Goal: Task Accomplishment & Management: Use online tool/utility

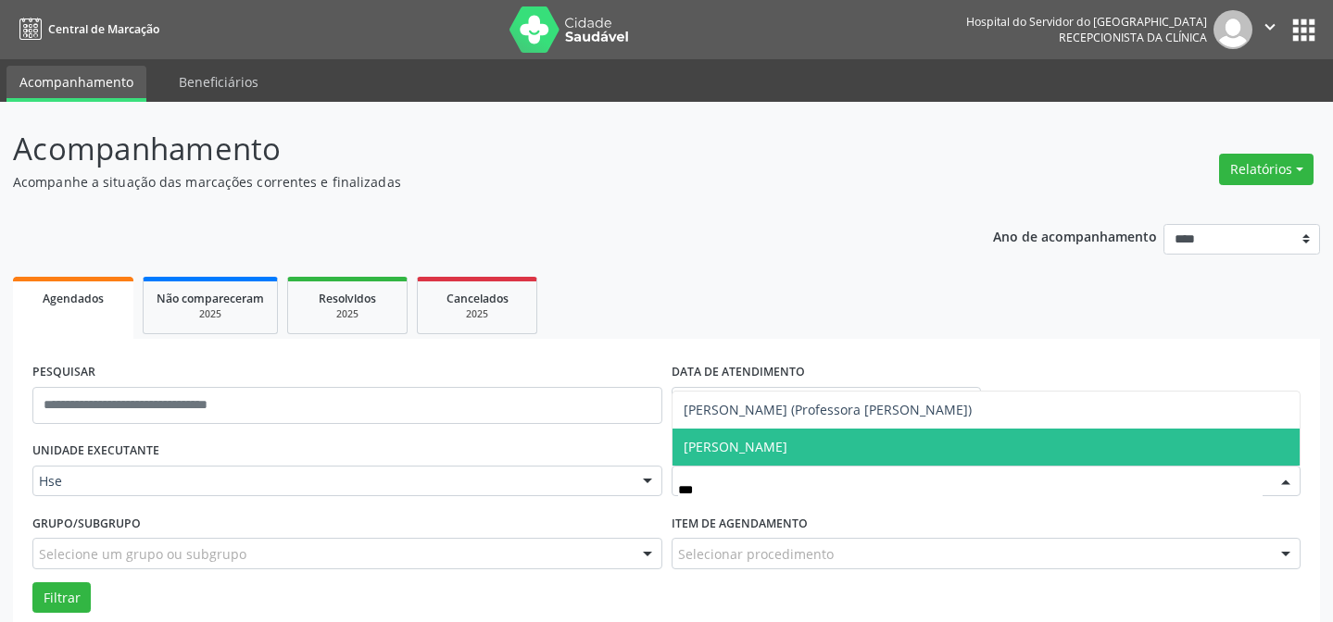
scroll to position [125, 0]
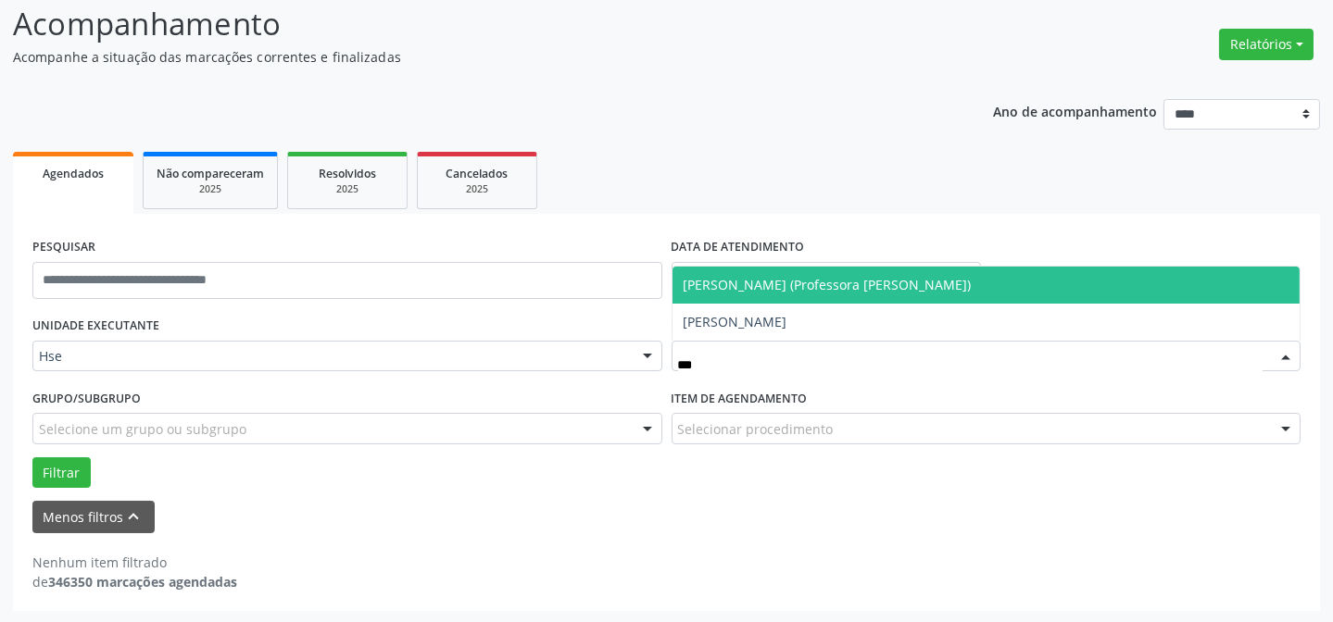
click at [888, 283] on span "[PERSON_NAME] (Professora [PERSON_NAME])" at bounding box center [827, 285] width 288 height 18
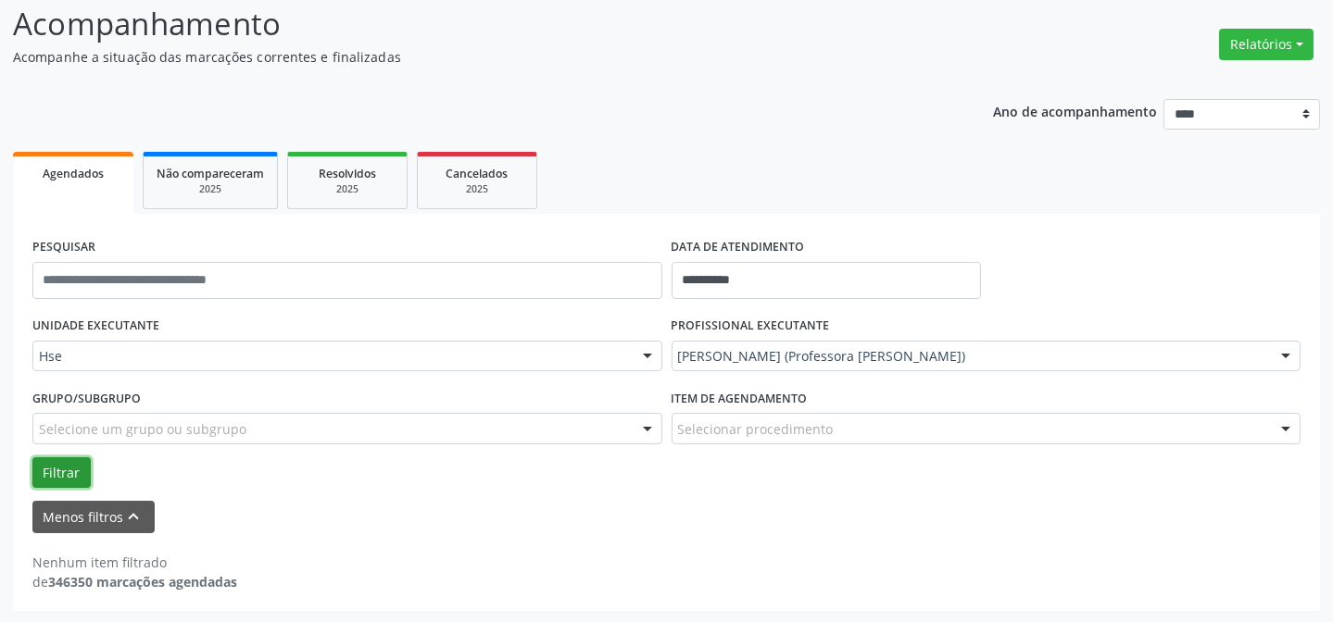
click at [58, 473] on button "Filtrar" at bounding box center [61, 472] width 58 height 31
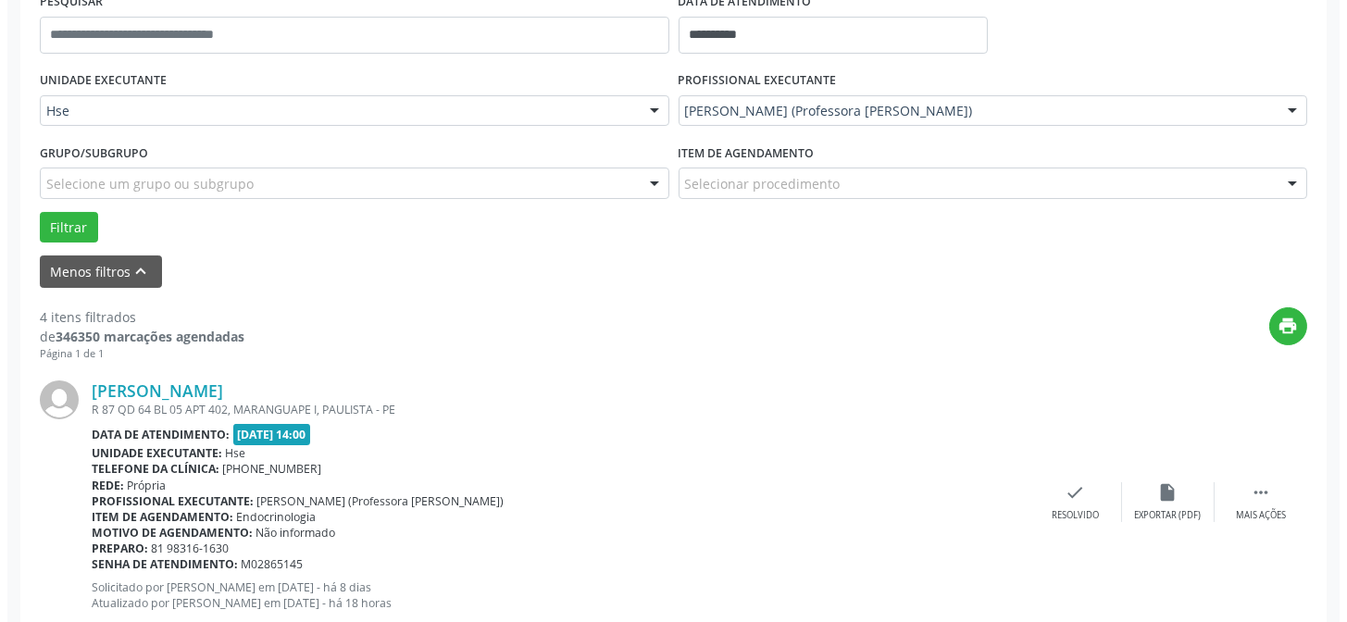
scroll to position [378, 0]
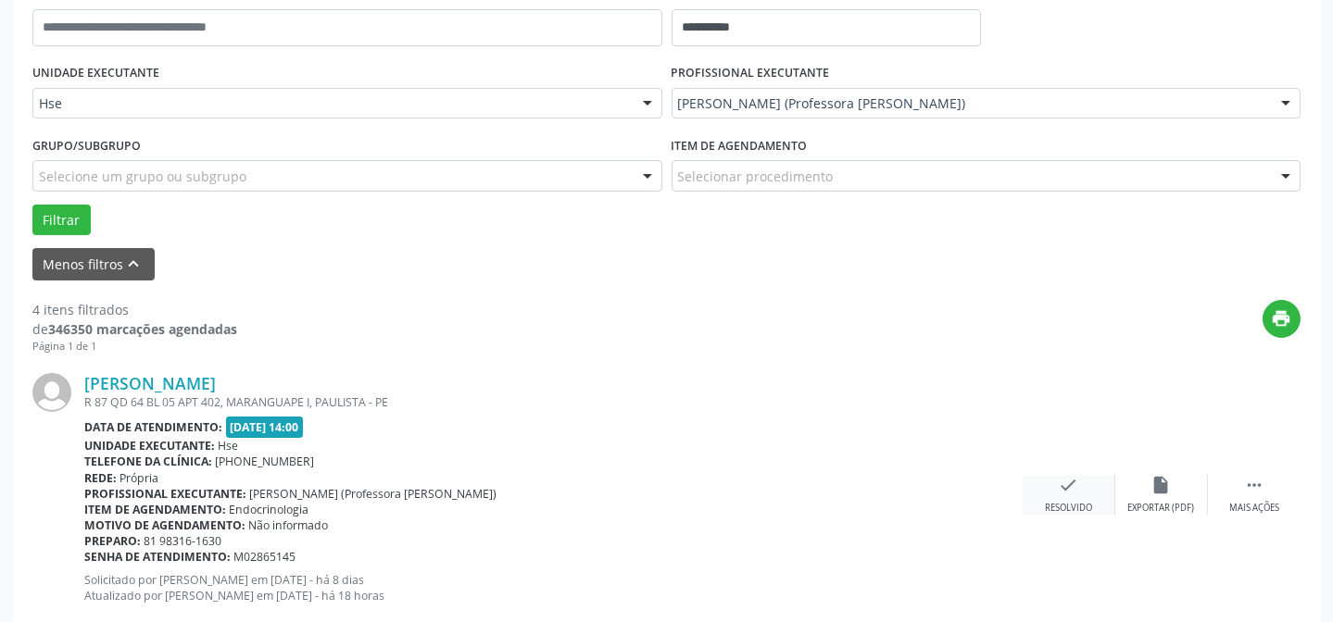
click at [1080, 499] on div "check Resolvido" at bounding box center [1068, 495] width 93 height 40
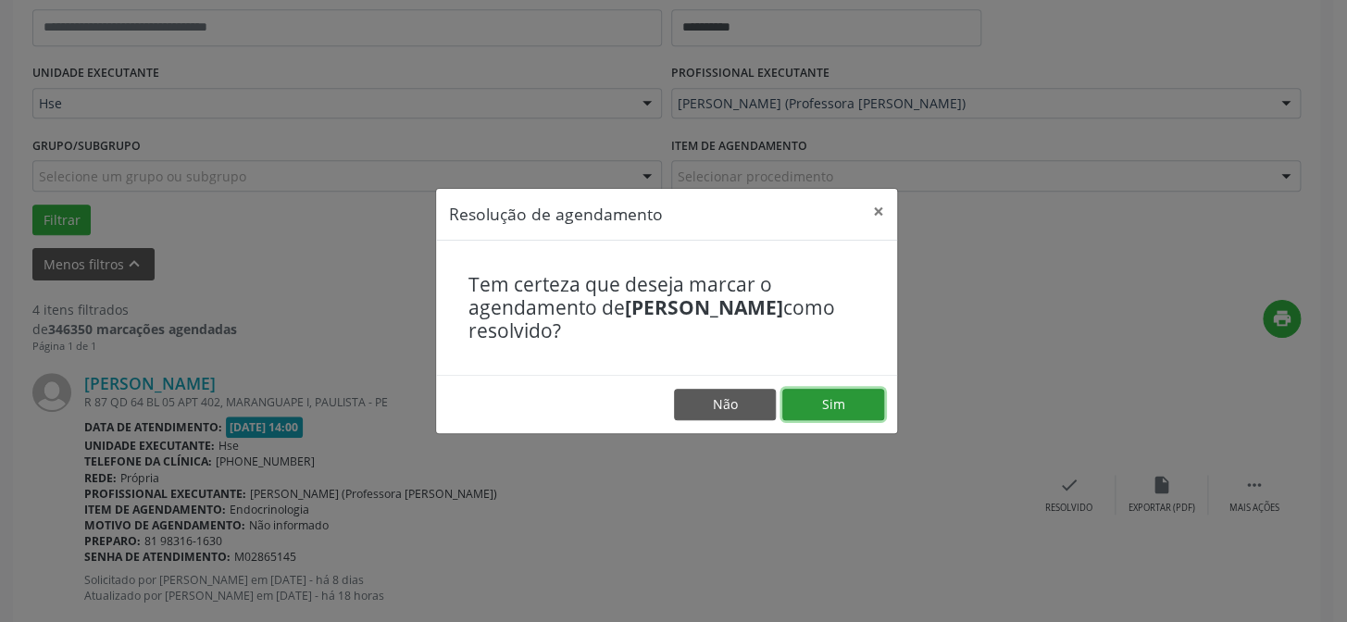
click at [833, 405] on button "Sim" at bounding box center [834, 404] width 102 height 31
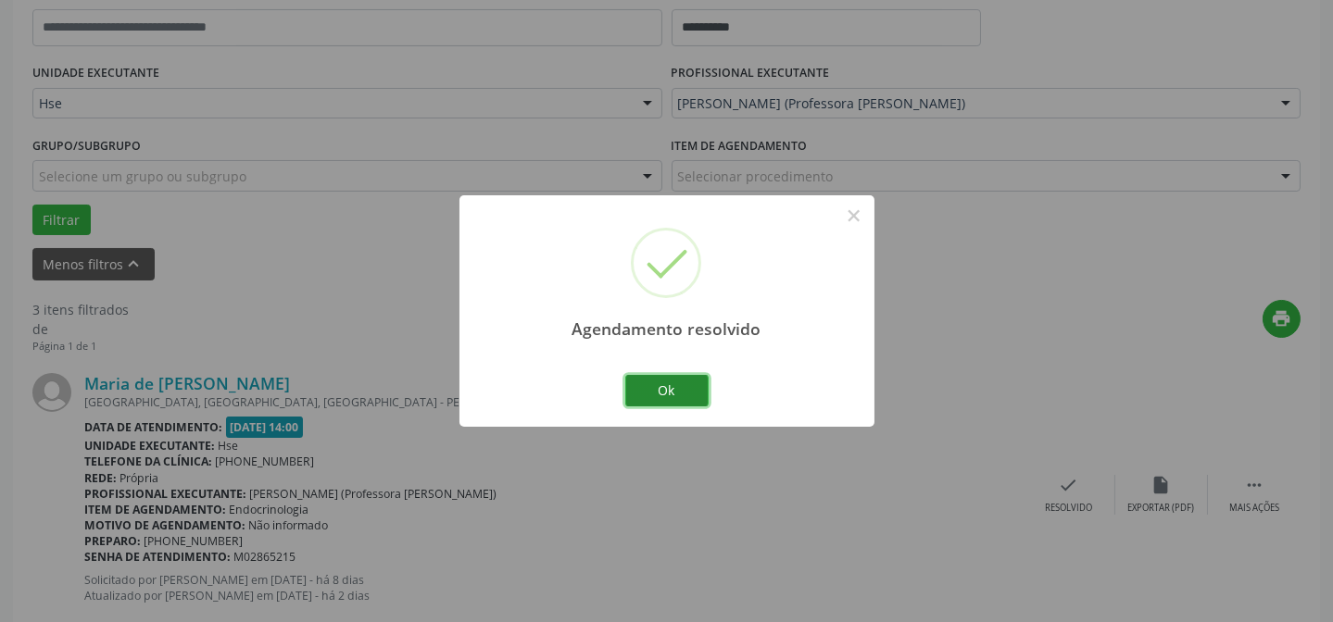
click at [678, 386] on button "Ok" at bounding box center [666, 390] width 83 height 31
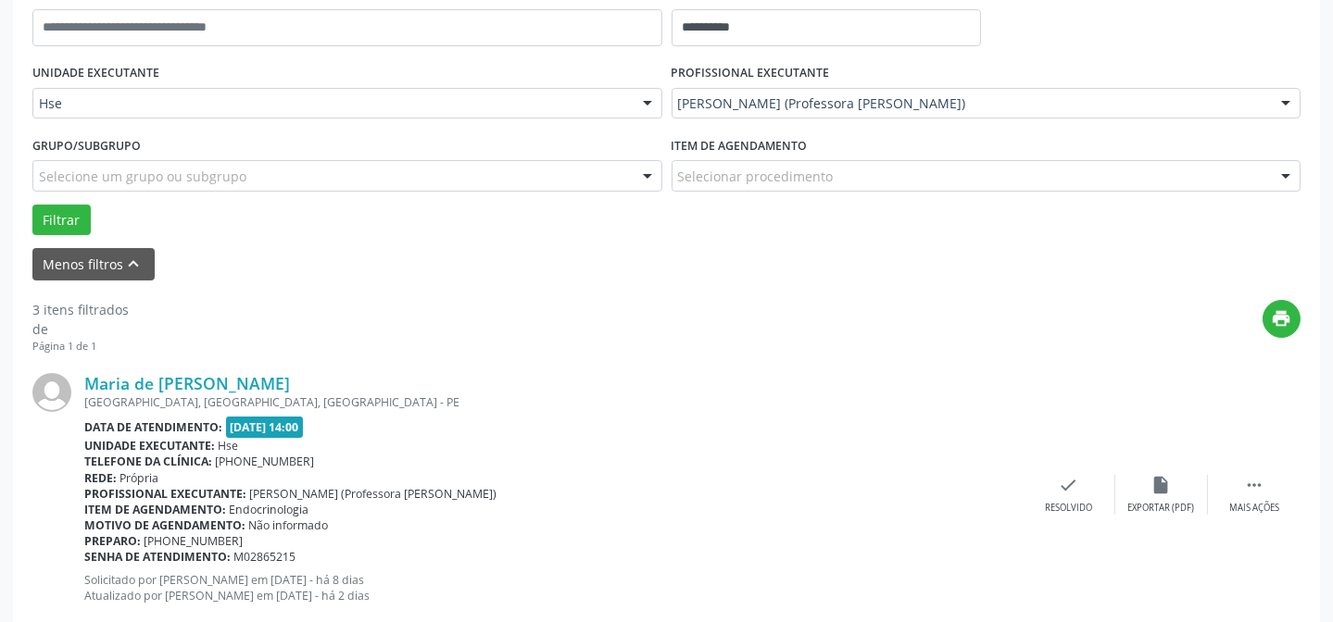
scroll to position [462, 0]
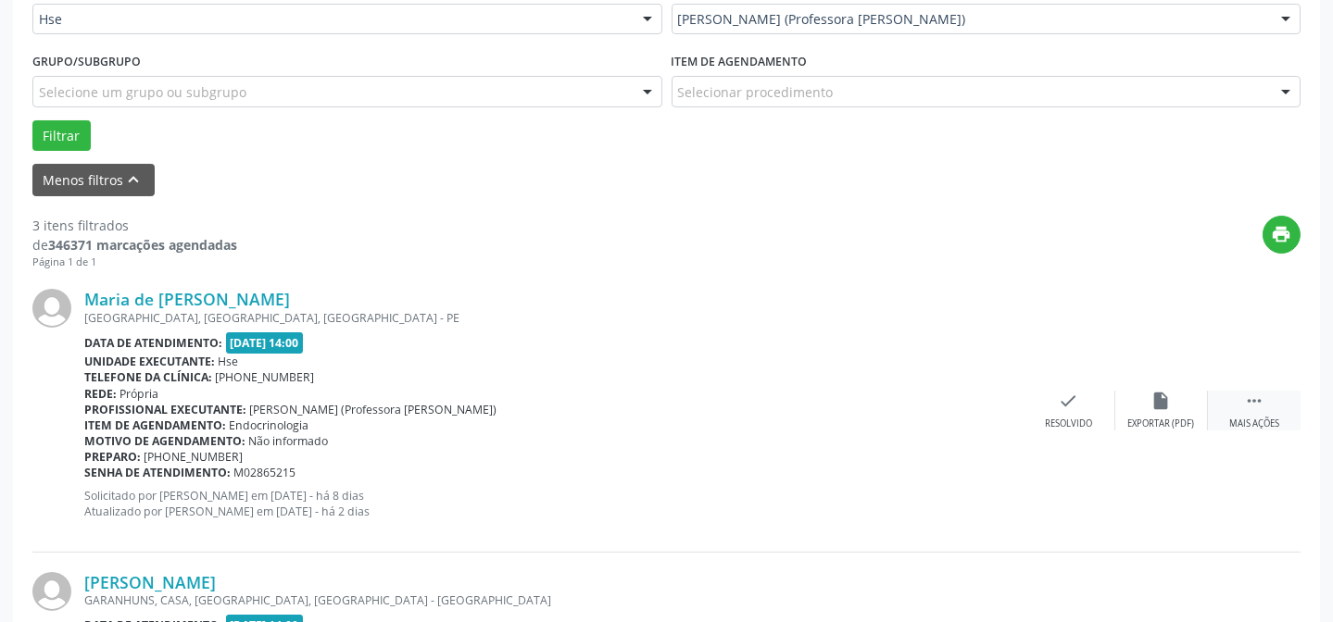
click at [1279, 403] on div " Mais ações" at bounding box center [1254, 411] width 93 height 40
click at [1155, 404] on icon "alarm_off" at bounding box center [1161, 401] width 20 height 20
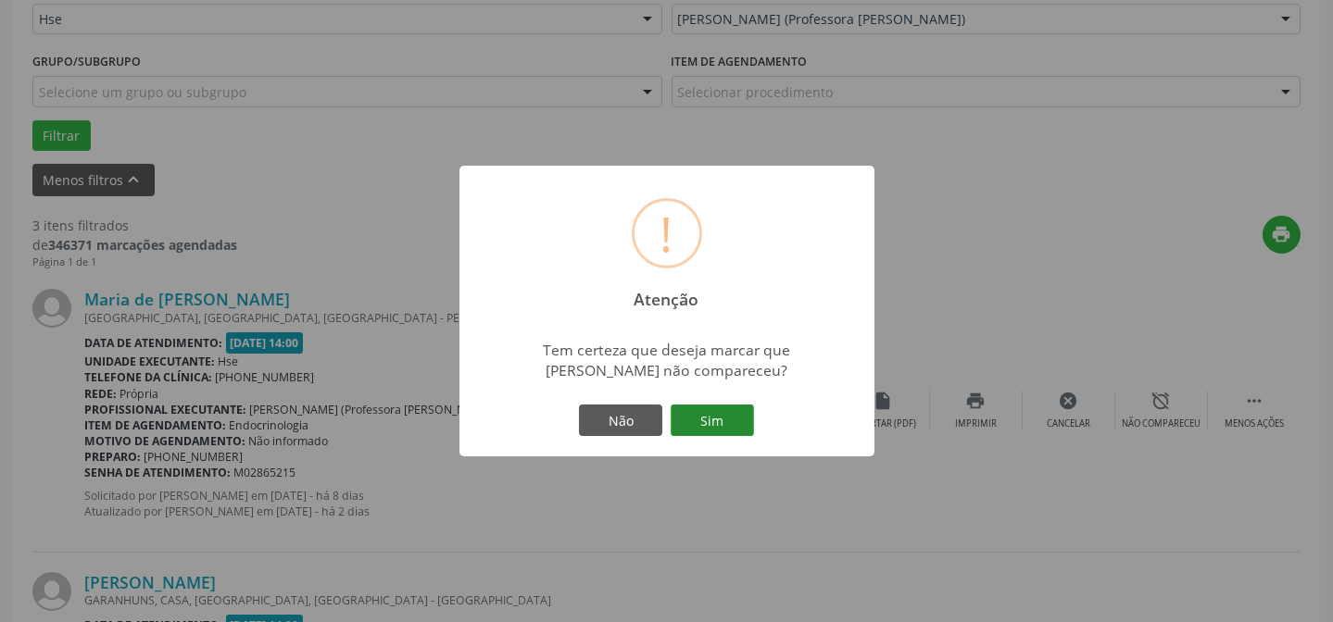
click at [724, 418] on button "Sim" at bounding box center [711, 420] width 83 height 31
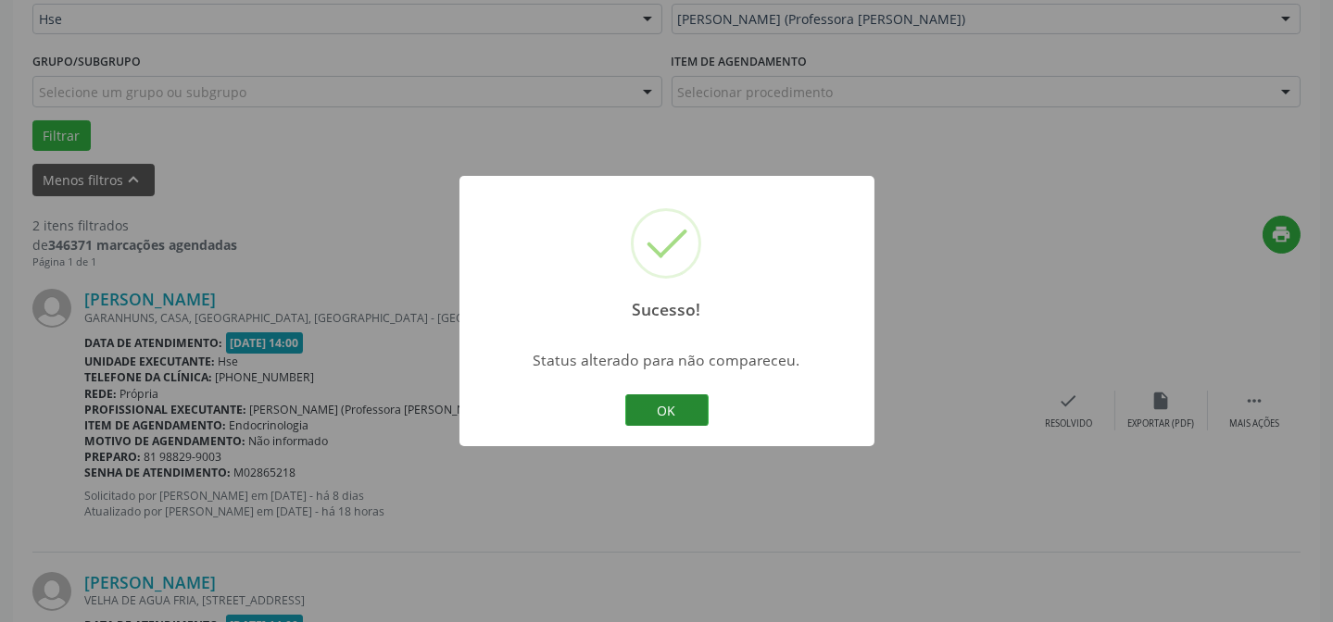
click at [658, 420] on button "OK" at bounding box center [666, 410] width 83 height 31
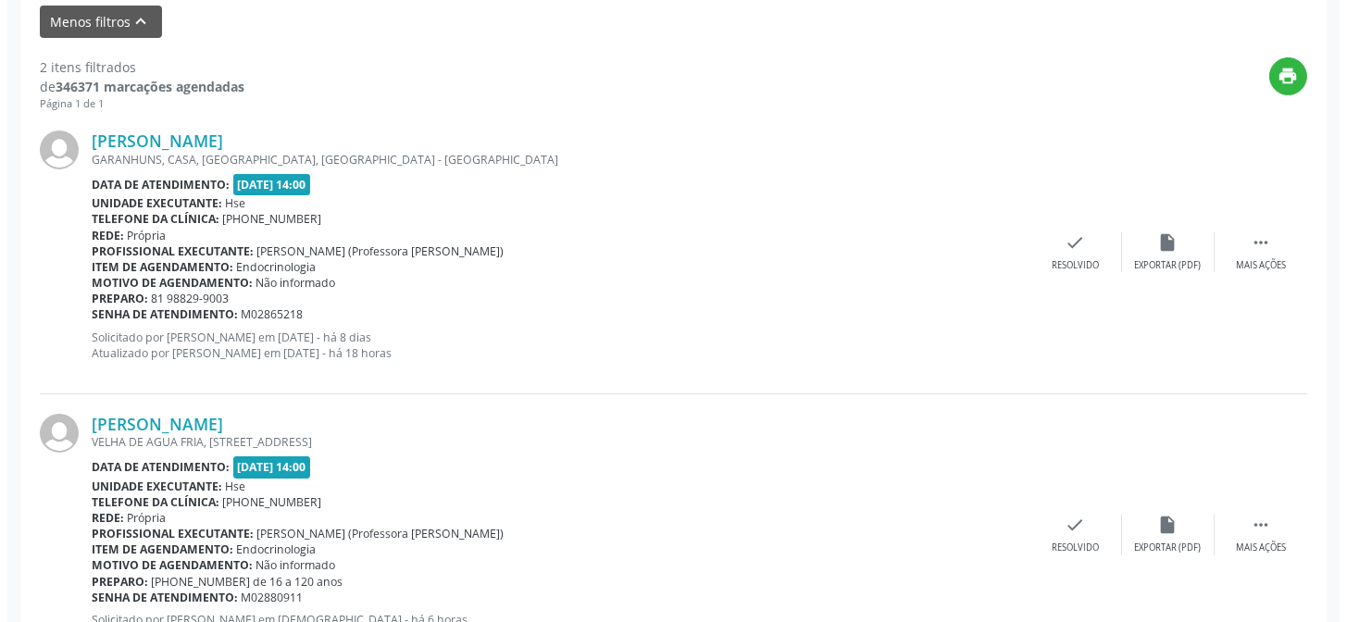
scroll to position [630, 0]
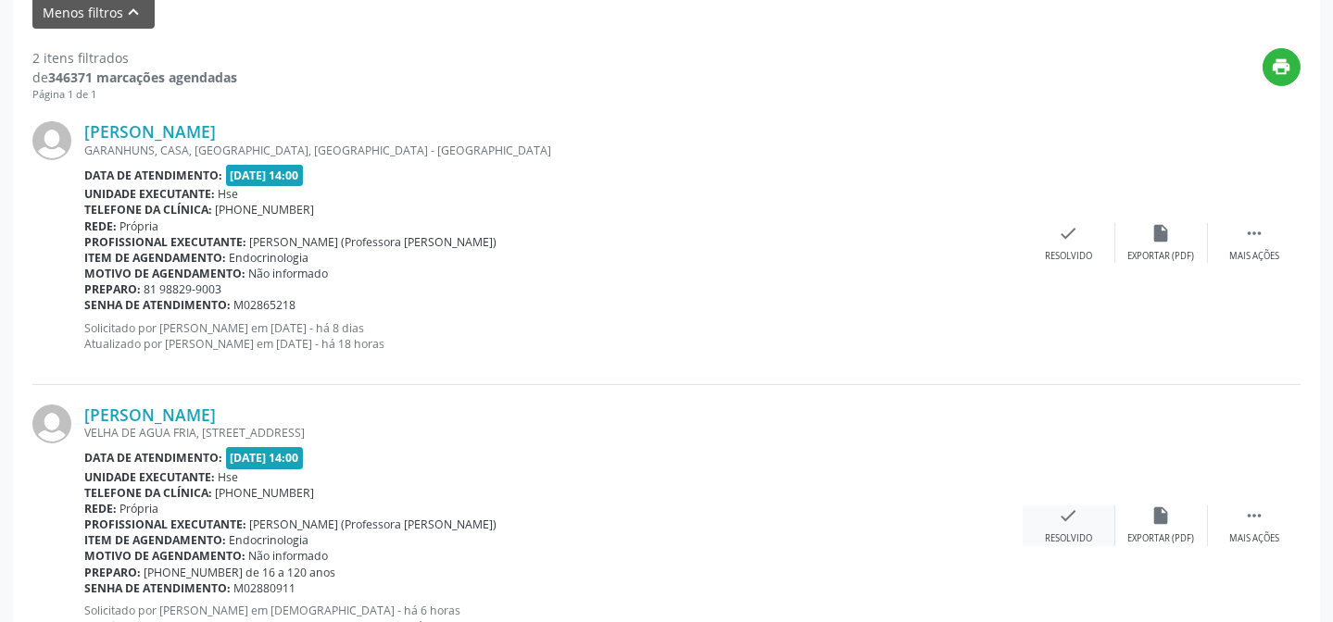
click at [1085, 517] on div "check Resolvido" at bounding box center [1068, 526] width 93 height 40
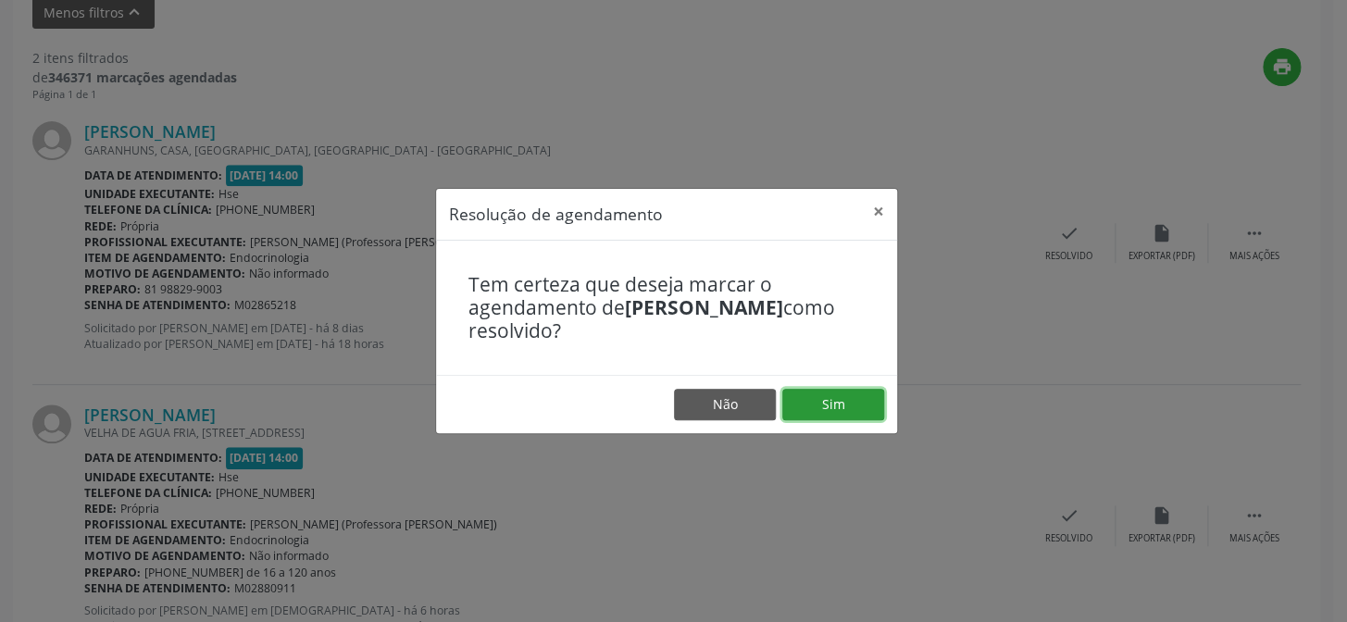
click at [846, 405] on button "Sim" at bounding box center [834, 404] width 102 height 31
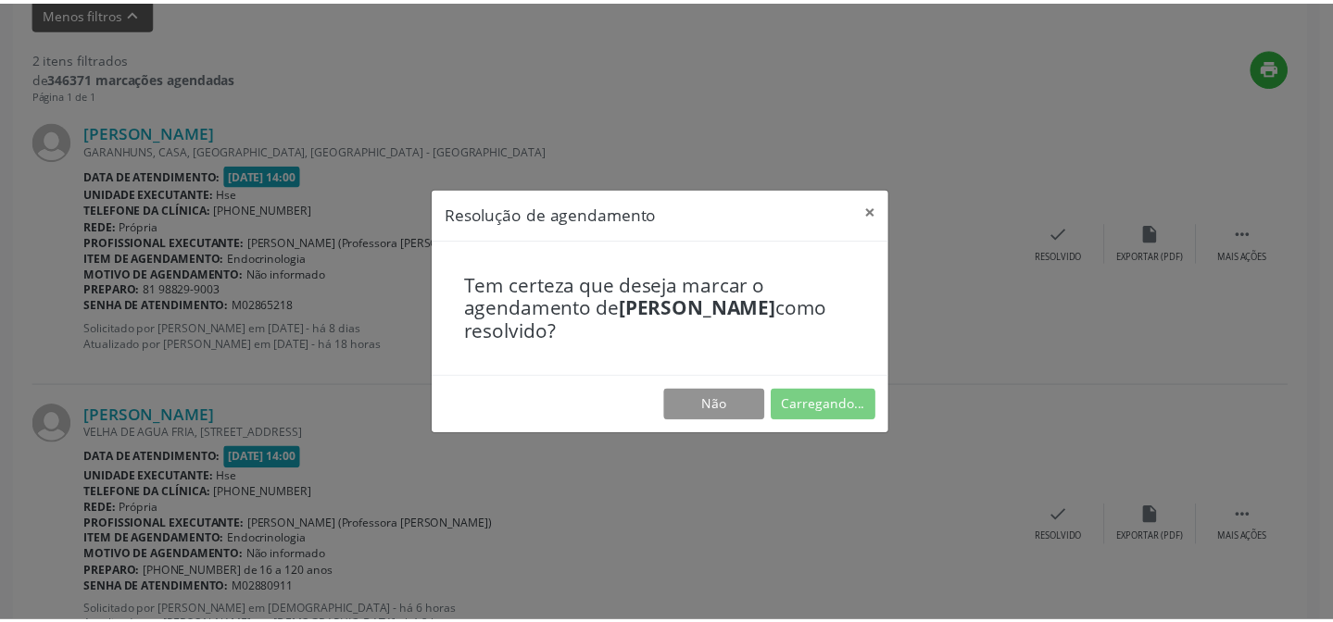
scroll to position [166, 0]
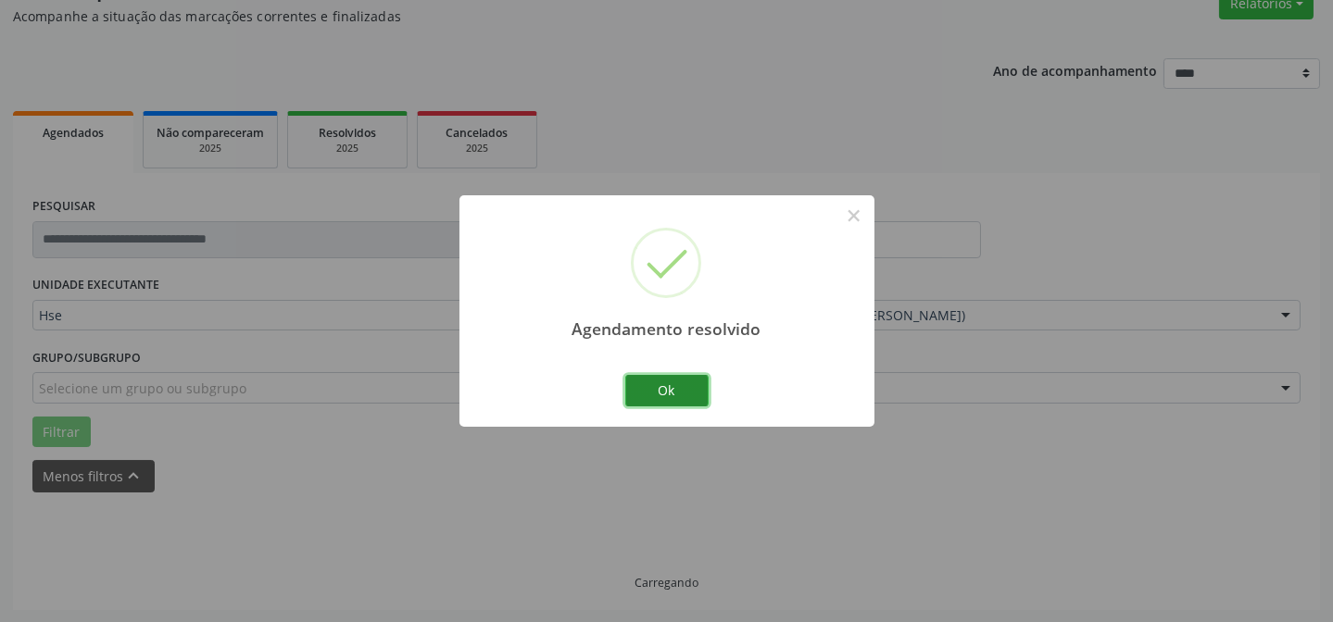
click at [680, 391] on button "Ok" at bounding box center [666, 390] width 83 height 31
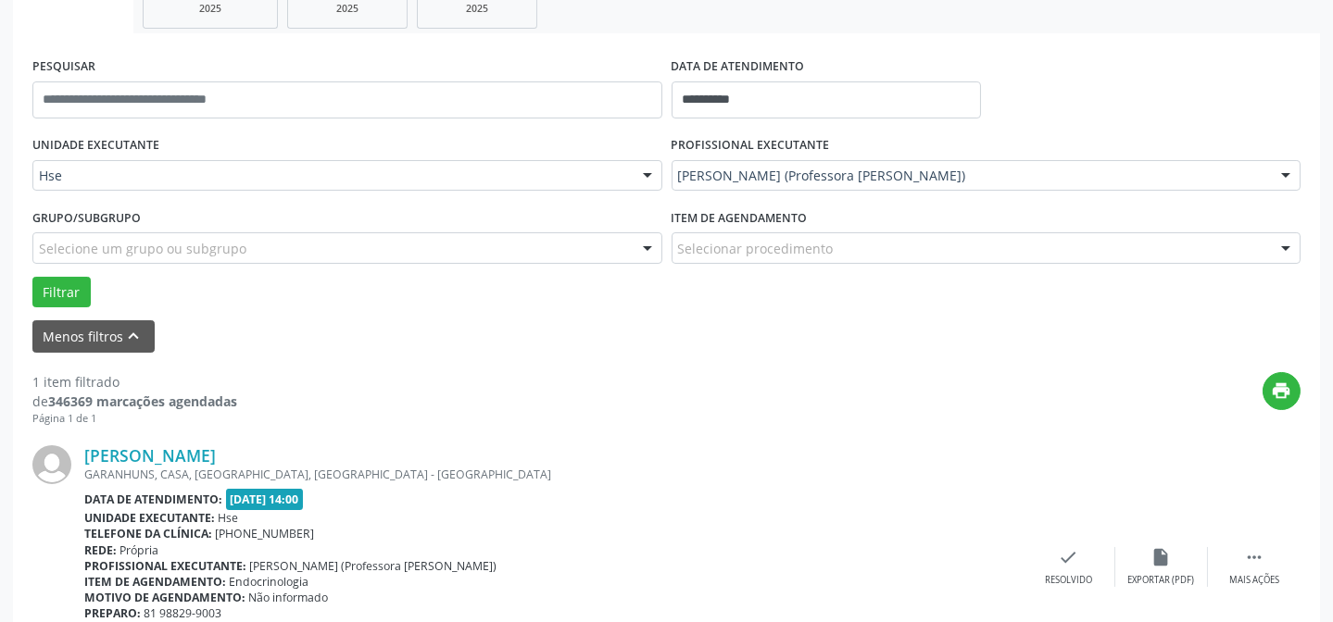
scroll to position [333, 0]
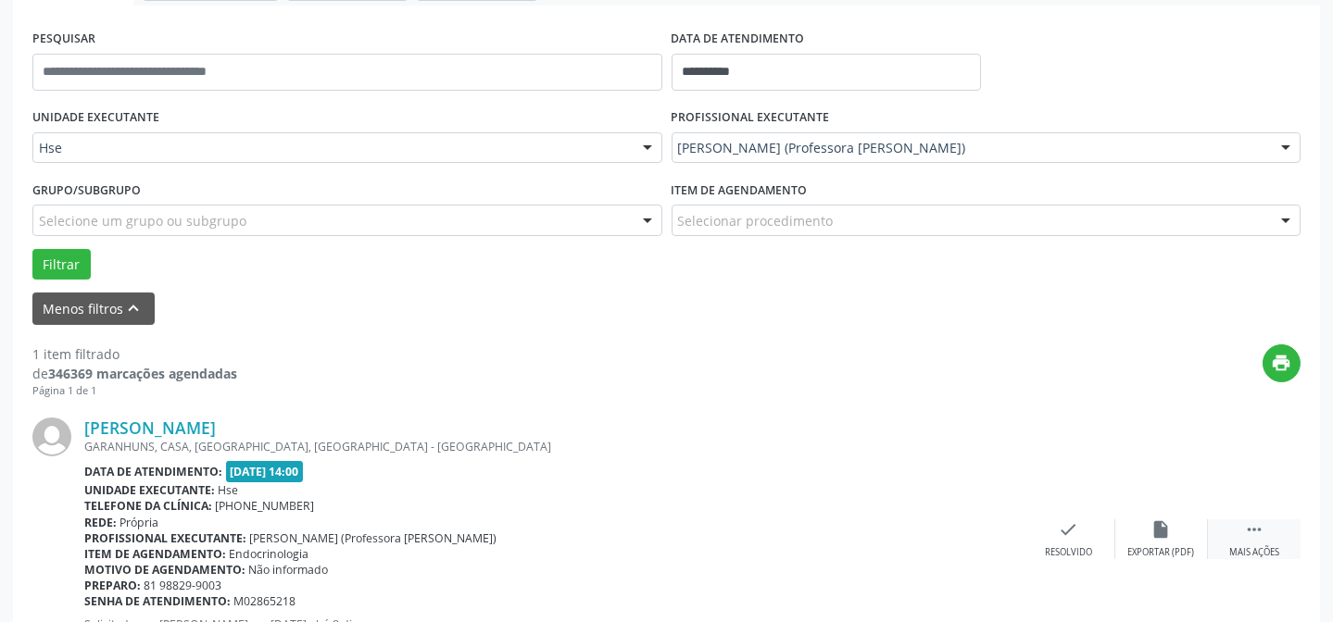
click at [1269, 521] on div " Mais ações" at bounding box center [1254, 540] width 93 height 40
click at [1250, 526] on icon "" at bounding box center [1254, 530] width 20 height 20
click at [1234, 516] on div "[PERSON_NAME] [GEOGRAPHIC_DATA], CASA, [GEOGRAPHIC_DATA], [GEOGRAPHIC_DATA] - […" at bounding box center [666, 539] width 1268 height 282
click at [1275, 537] on div " Mais ações" at bounding box center [1254, 540] width 93 height 40
click at [1121, 527] on div "alarm_off Não compareceu" at bounding box center [1161, 540] width 93 height 40
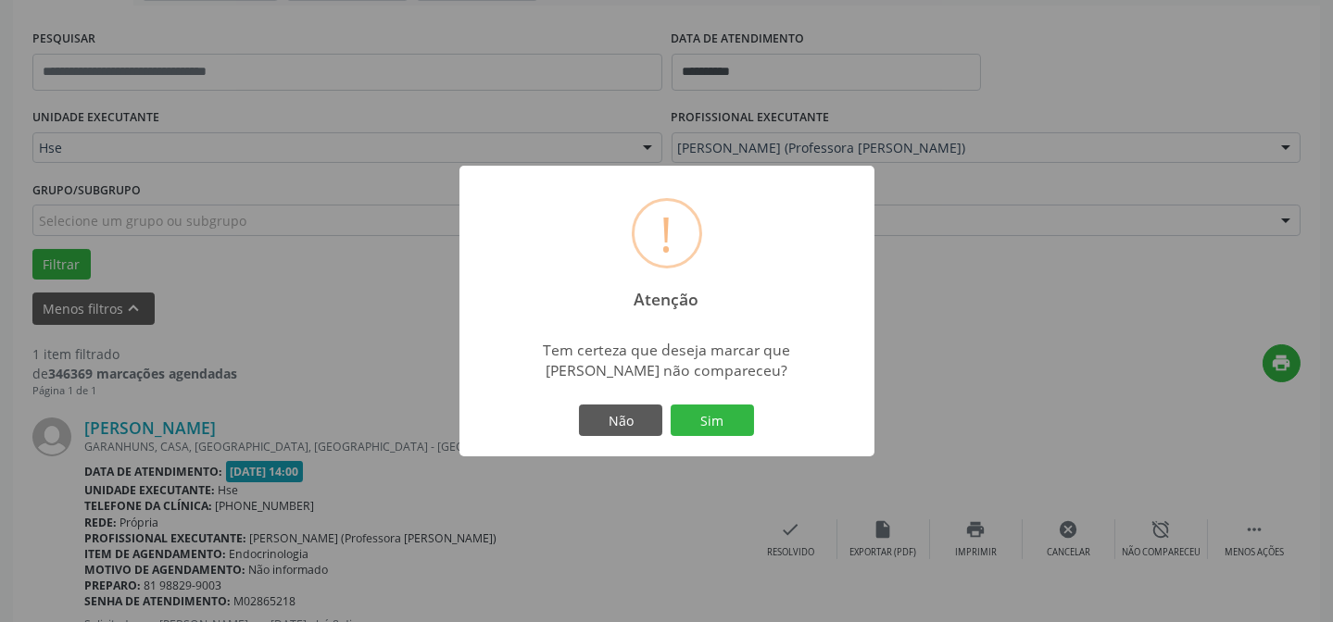
drag, startPoint x: 747, startPoint y: 416, endPoint x: 787, endPoint y: 425, distance: 40.9
click at [746, 416] on button "Sim" at bounding box center [711, 420] width 83 height 31
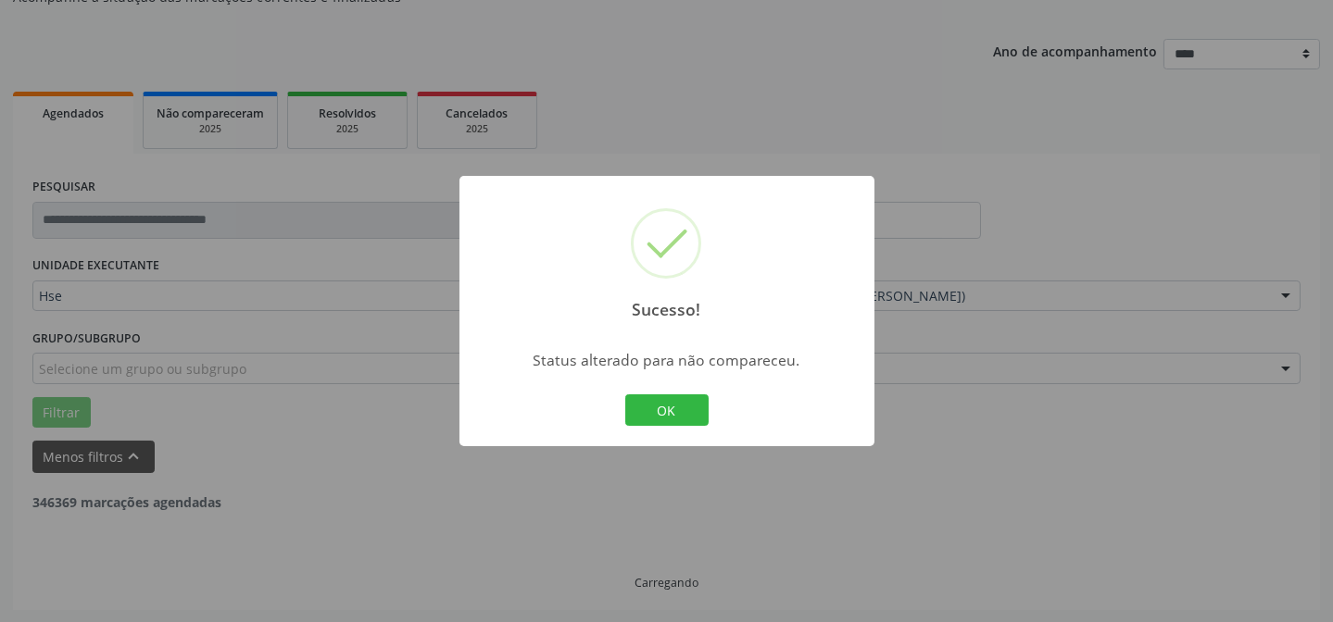
scroll to position [125, 0]
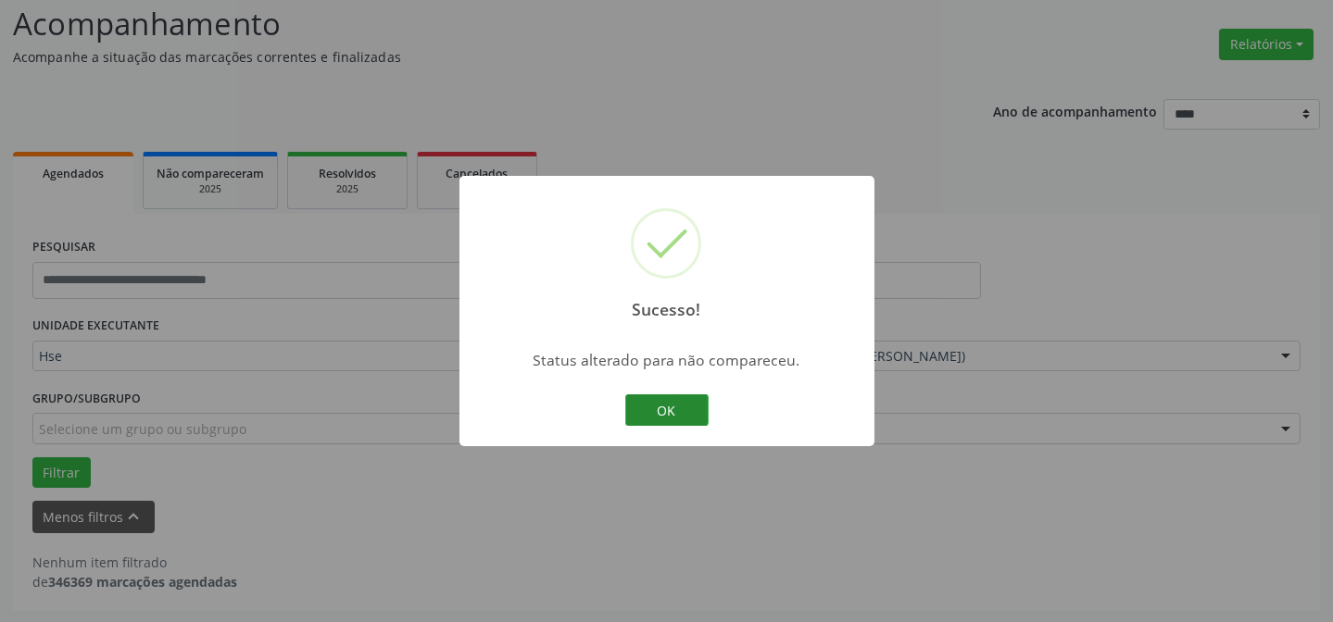
click at [666, 405] on button "OK" at bounding box center [666, 410] width 83 height 31
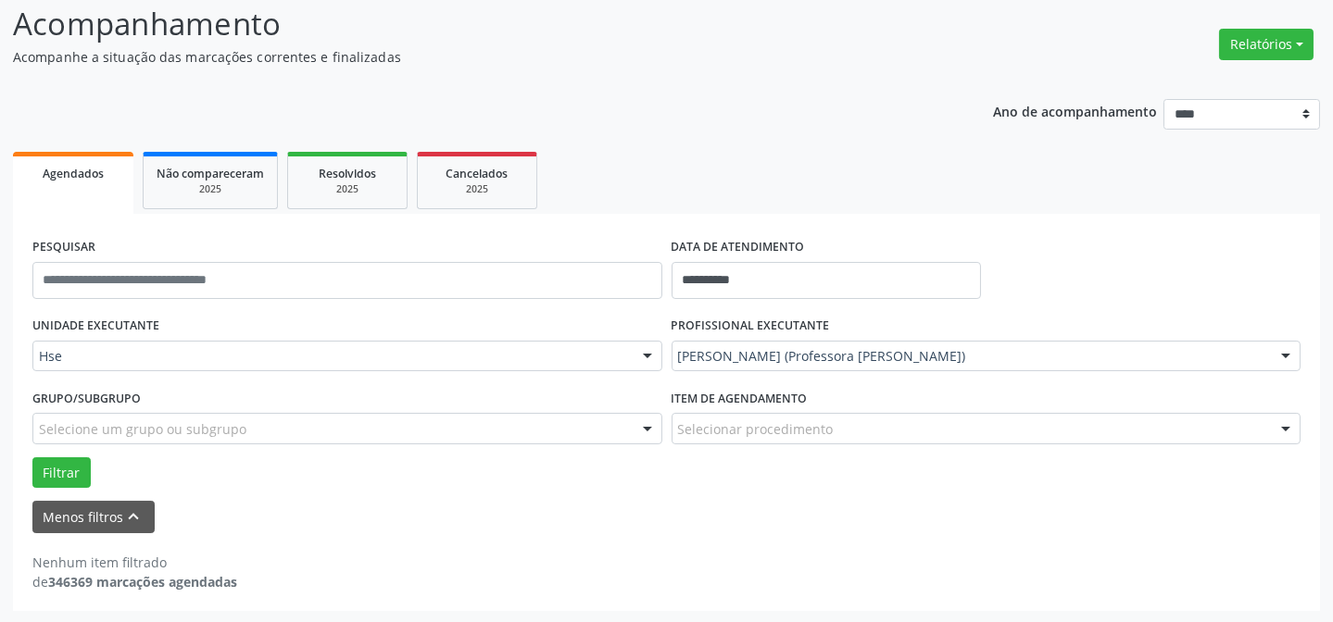
click at [760, 343] on div "[PERSON_NAME] (Professora [PERSON_NAME])" at bounding box center [986, 356] width 630 height 31
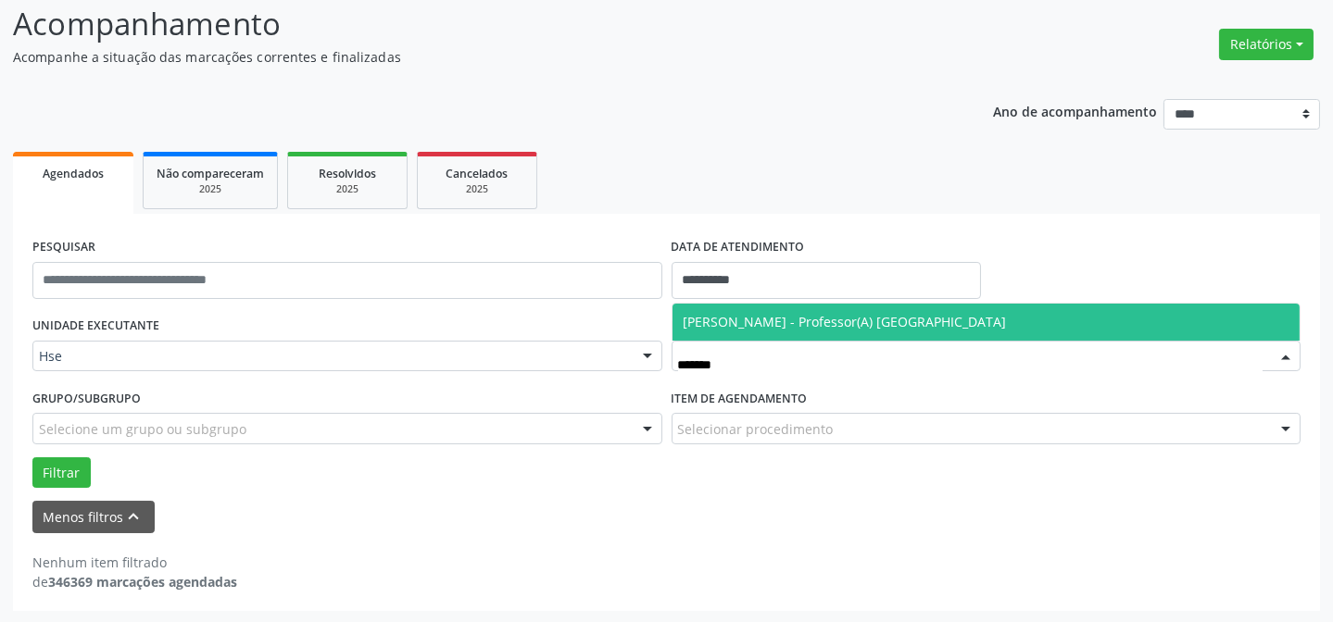
type input "********"
click at [786, 317] on span "[PERSON_NAME] - Professor(A) [GEOGRAPHIC_DATA]" at bounding box center [844, 322] width 323 height 18
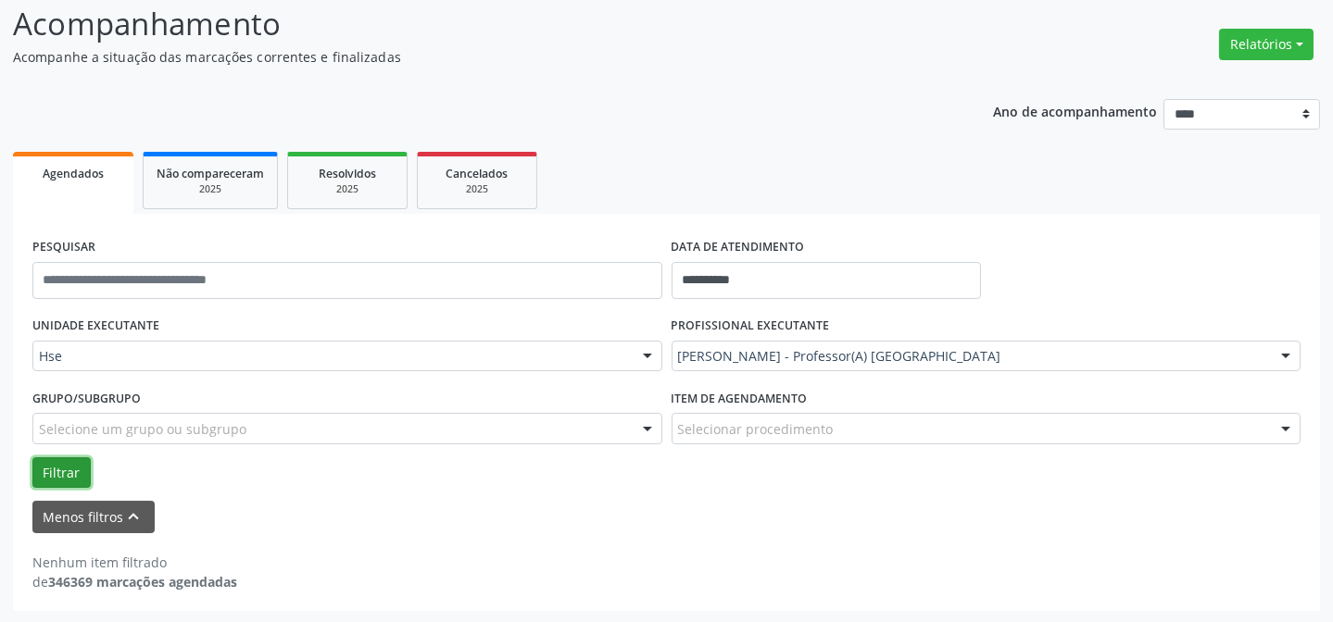
click at [56, 472] on button "Filtrar" at bounding box center [61, 472] width 58 height 31
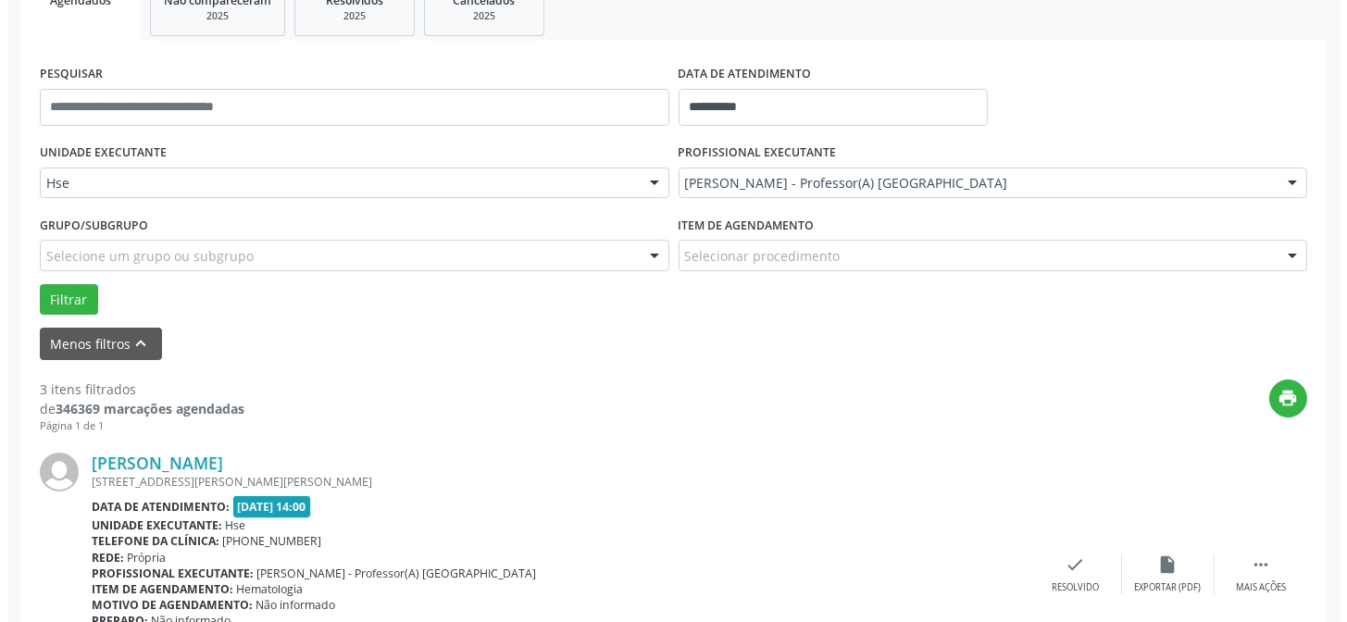
scroll to position [378, 0]
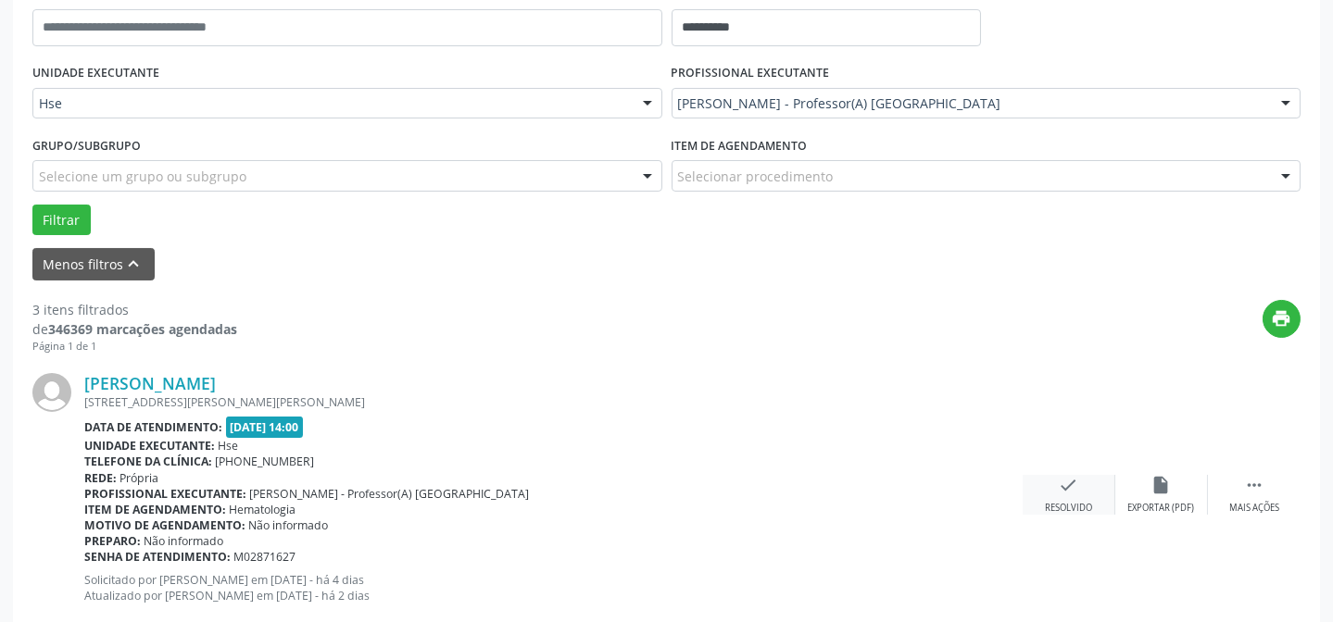
click at [1049, 492] on div "check Resolvido" at bounding box center [1068, 495] width 93 height 40
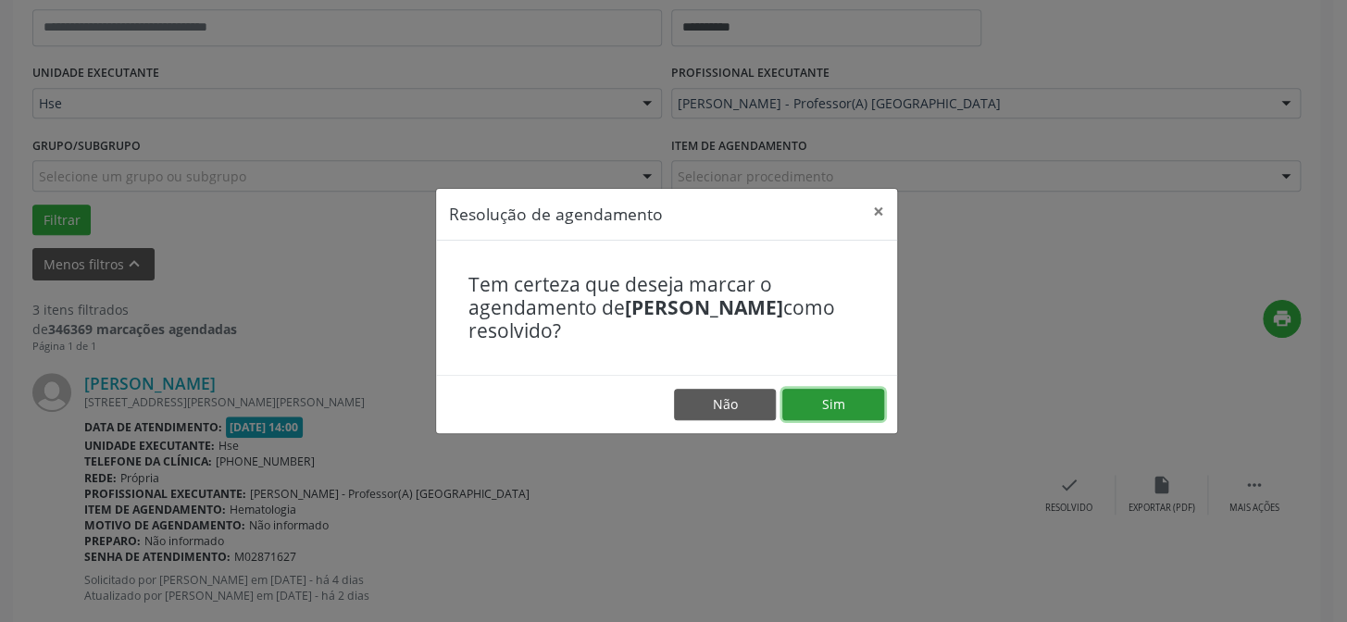
click at [844, 406] on button "Sim" at bounding box center [834, 404] width 102 height 31
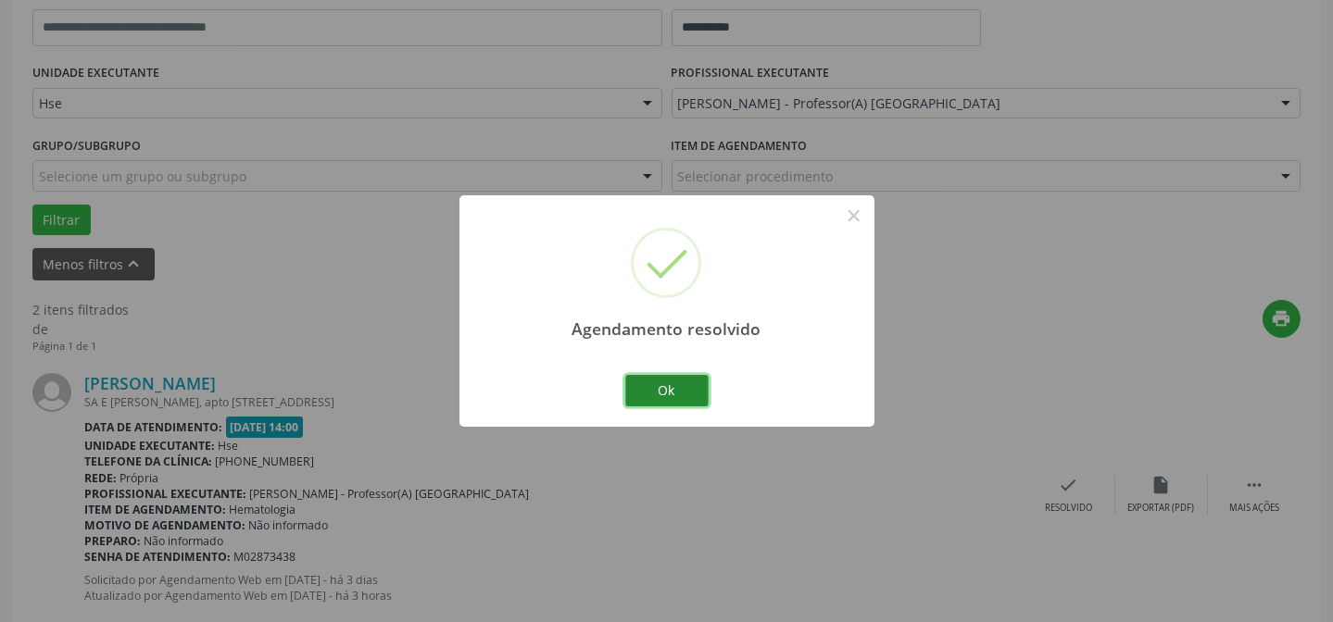
click at [668, 390] on button "Ok" at bounding box center [666, 390] width 83 height 31
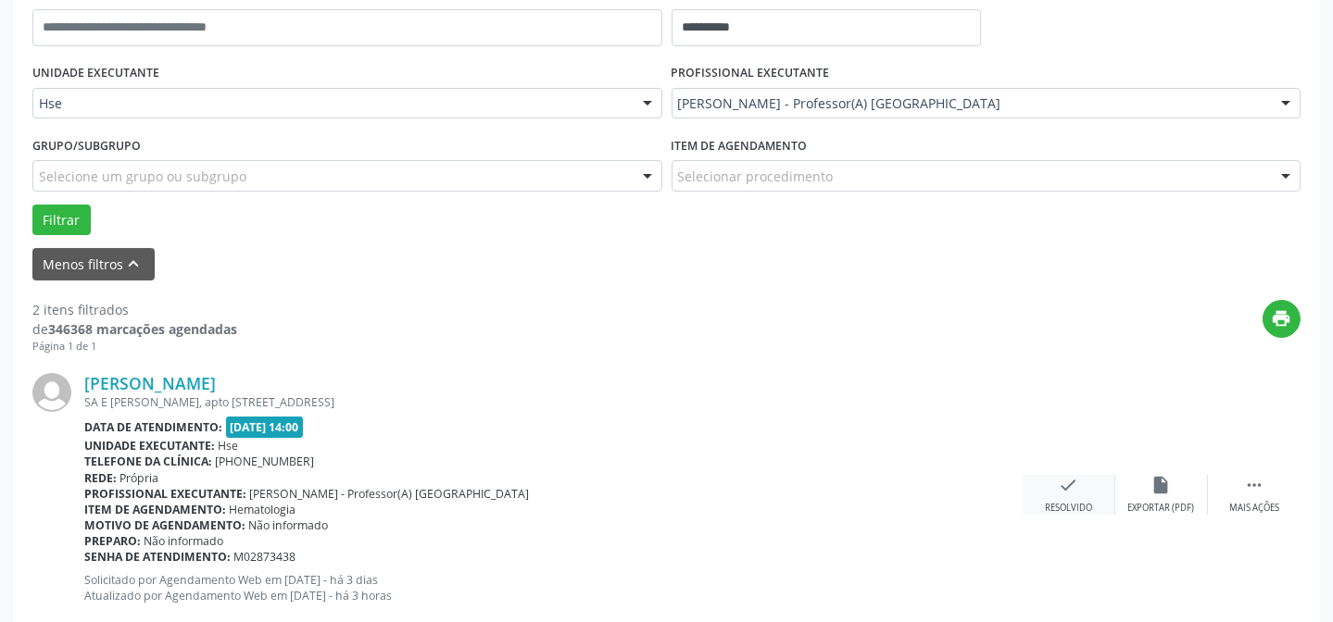
click at [1064, 487] on icon "check" at bounding box center [1068, 485] width 20 height 20
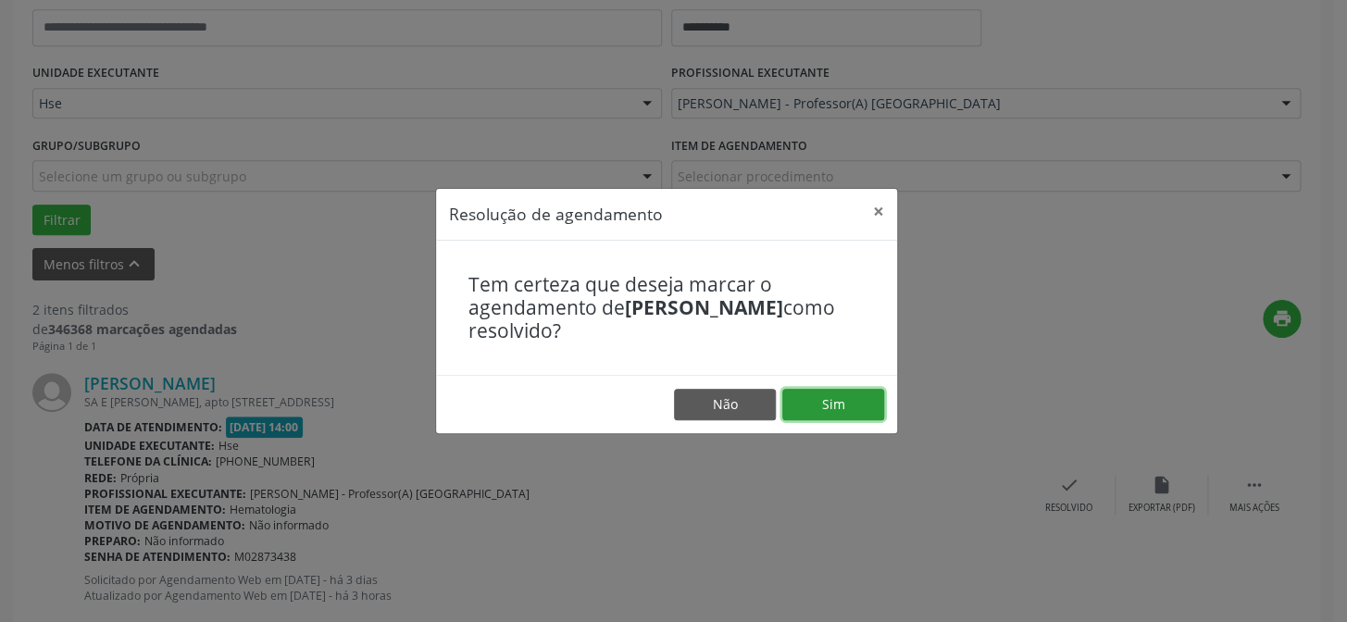
click at [823, 398] on button "Sim" at bounding box center [834, 404] width 102 height 31
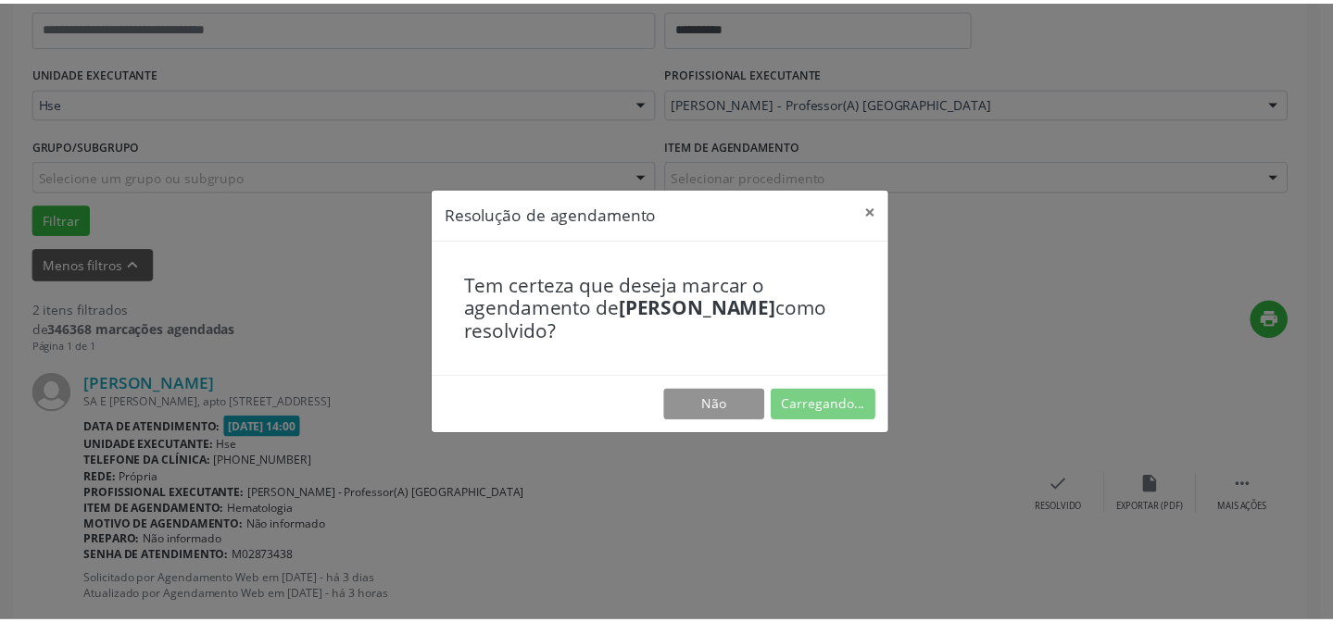
scroll to position [166, 0]
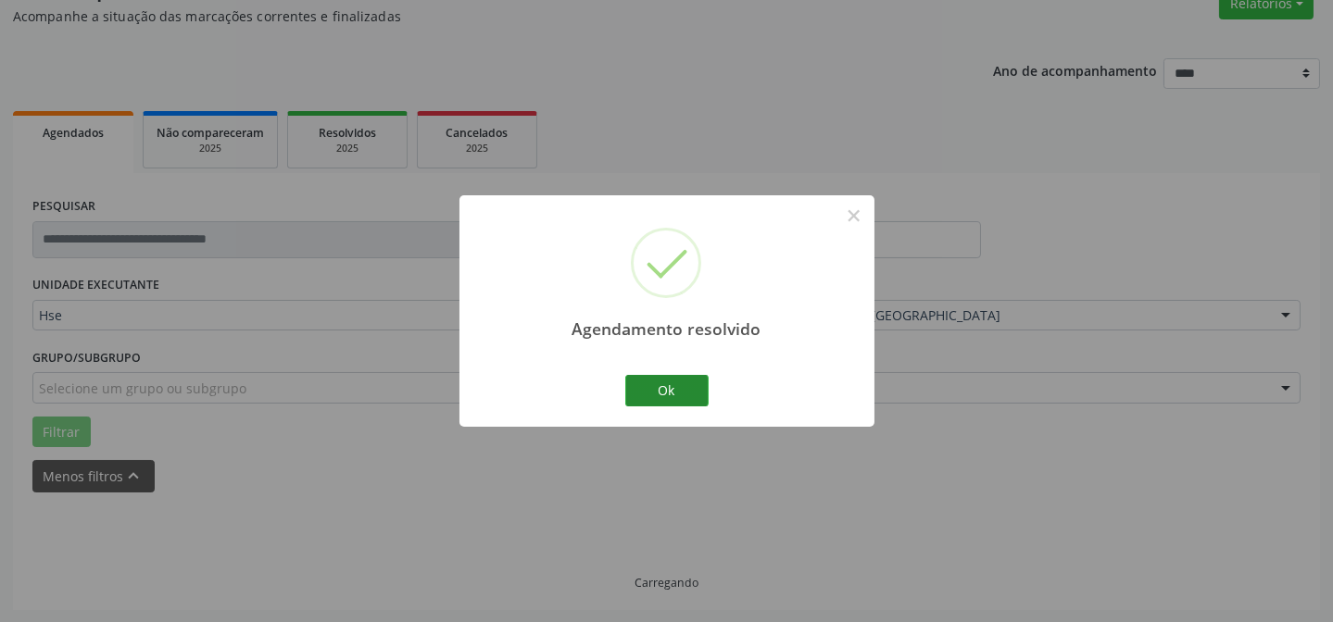
click at [664, 378] on div "Ok Cancel" at bounding box center [666, 390] width 92 height 39
click at [663, 381] on button "Ok" at bounding box center [666, 390] width 83 height 31
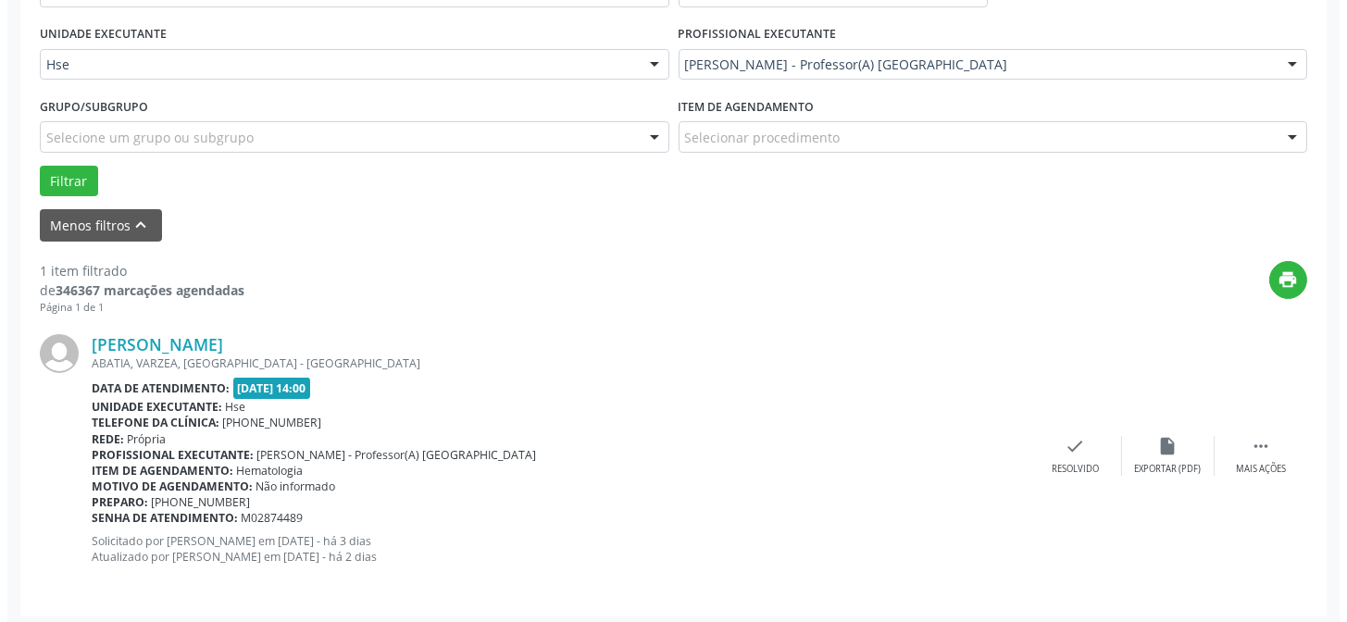
scroll to position [418, 0]
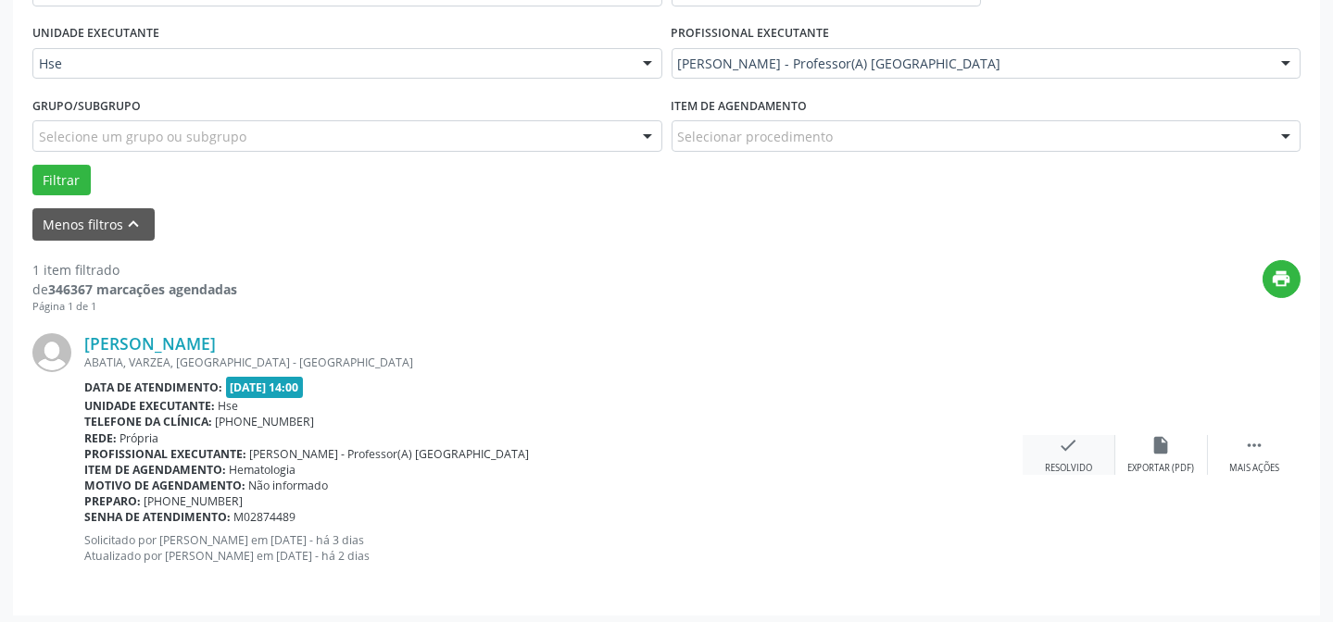
click at [1076, 454] on div "check Resolvido" at bounding box center [1068, 455] width 93 height 40
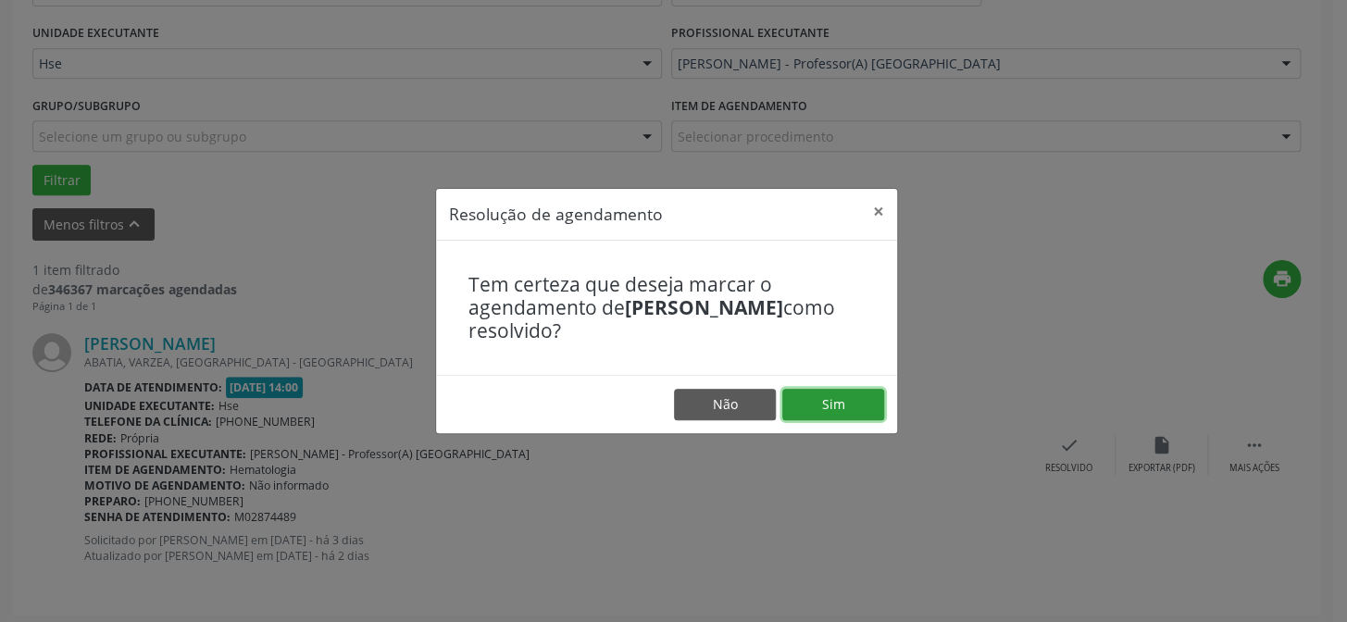
click at [824, 417] on button "Sim" at bounding box center [834, 404] width 102 height 31
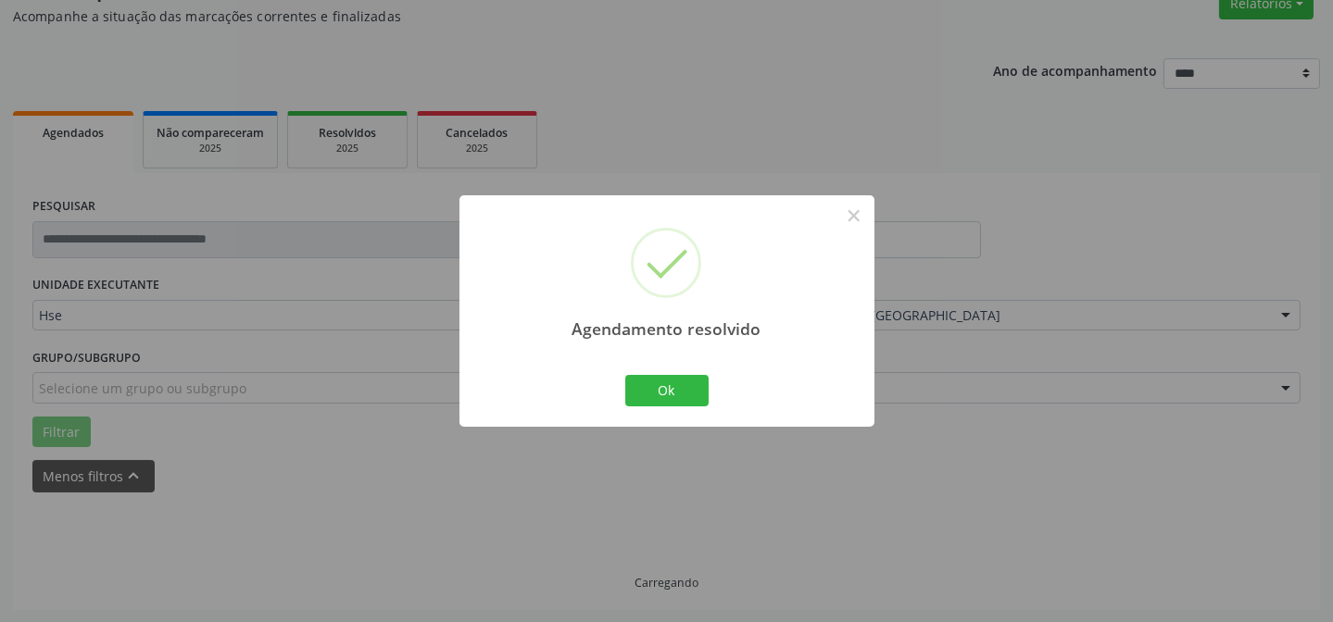
scroll to position [125, 0]
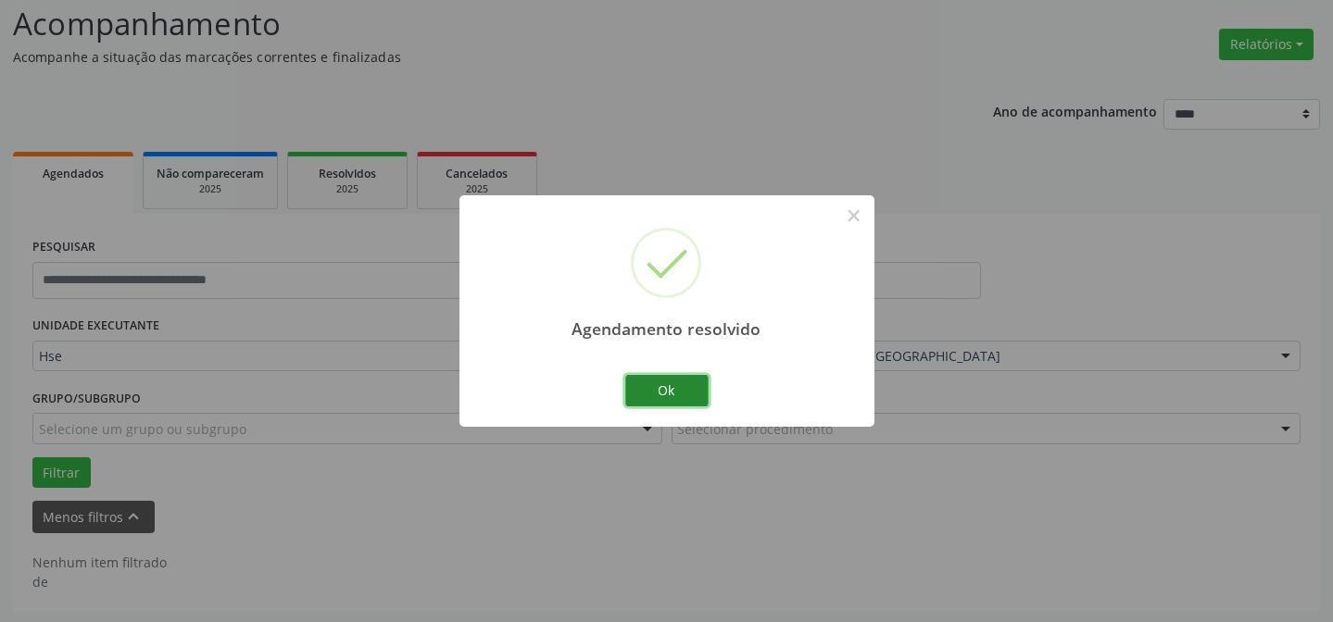
click at [685, 397] on button "Ok" at bounding box center [666, 390] width 83 height 31
